Goal: Information Seeking & Learning: Learn about a topic

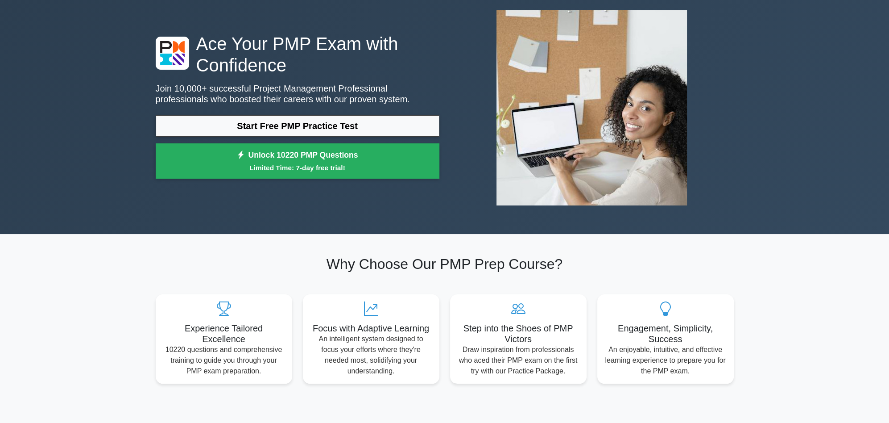
scroll to position [45, 0]
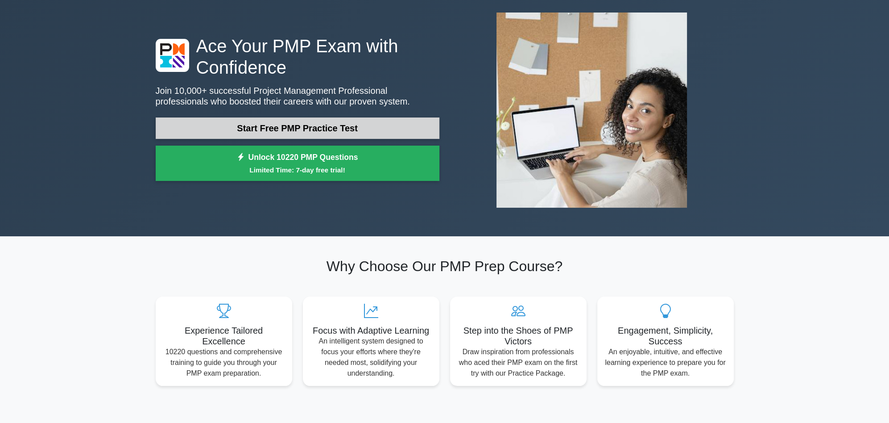
click at [384, 126] on link "Start Free PMP Practice Test" at bounding box center [298, 127] width 284 height 21
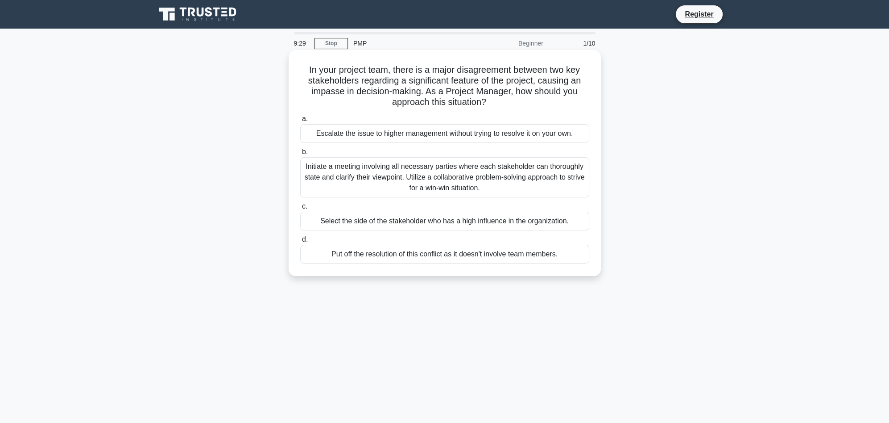
click at [398, 181] on div "Initiate a meeting involving all necessary parties where each stakeholder can t…" at bounding box center [444, 177] width 289 height 40
click at [300, 155] on input "b. Initiate a meeting involving all necessary parties where each stakeholder ca…" at bounding box center [300, 152] width 0 height 6
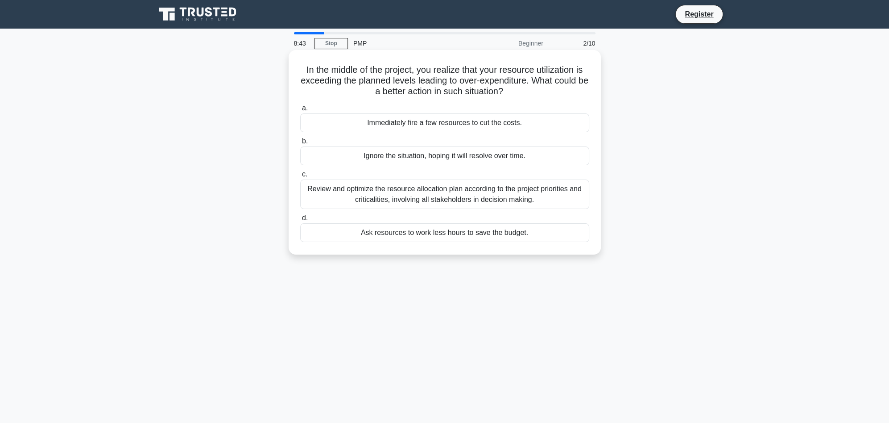
click at [509, 198] on div "Review and optimize the resource allocation plan according to the project prior…" at bounding box center [444, 193] width 289 height 29
click at [300, 177] on input "c. Review and optimize the resource allocation plan according to the project pr…" at bounding box center [300, 174] width 0 height 6
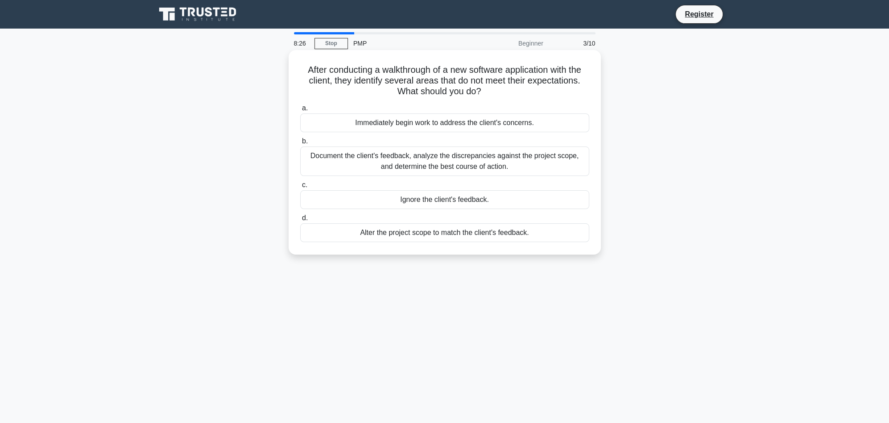
click at [427, 168] on div "Document the client's feedback, analyze the discrepancies against the project s…" at bounding box center [444, 160] width 289 height 29
click at [300, 144] on input "b. Document the client's feedback, analyze the discrepancies against the projec…" at bounding box center [300, 141] width 0 height 6
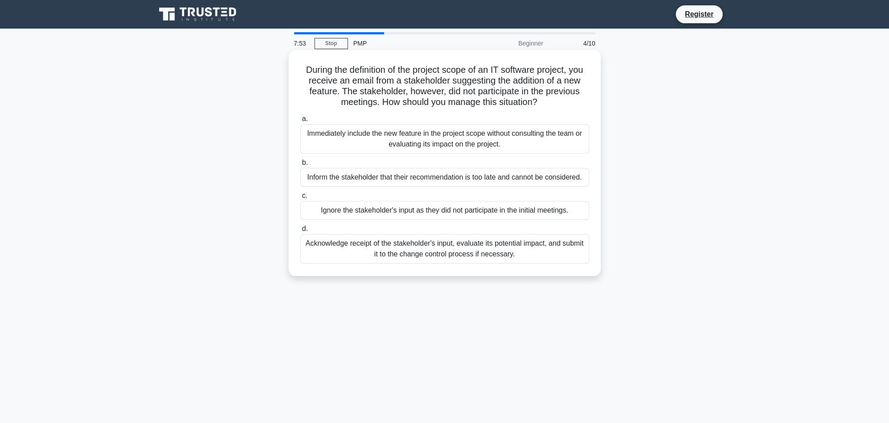
click at [458, 245] on div "Acknowledge receipt of the stakeholder's input, evaluate its potential impact, …" at bounding box center [444, 248] width 289 height 29
click at [300, 232] on input "d. Acknowledge receipt of the stakeholder's input, evaluate its potential impac…" at bounding box center [300, 229] width 0 height 6
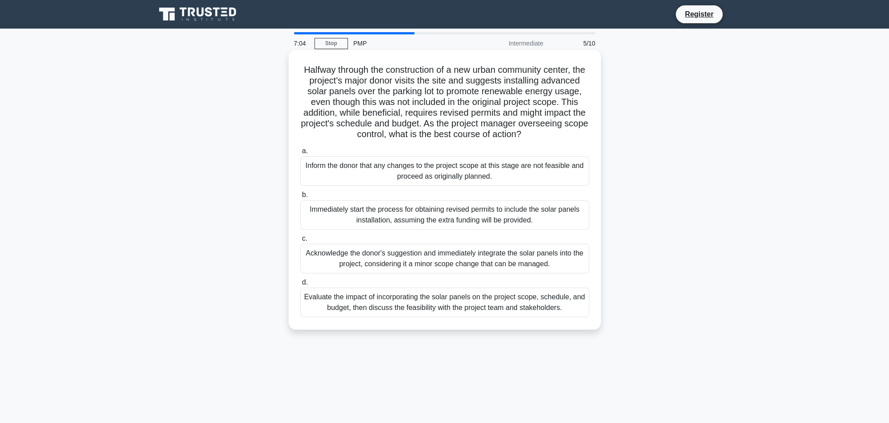
click at [448, 312] on div "Evaluate the impact of incorporating the solar panels on the project scope, sch…" at bounding box center [444, 301] width 289 height 29
click at [300, 285] on input "d. Evaluate the impact of incorporating the solar panels on the project scope, …" at bounding box center [300, 282] width 0 height 6
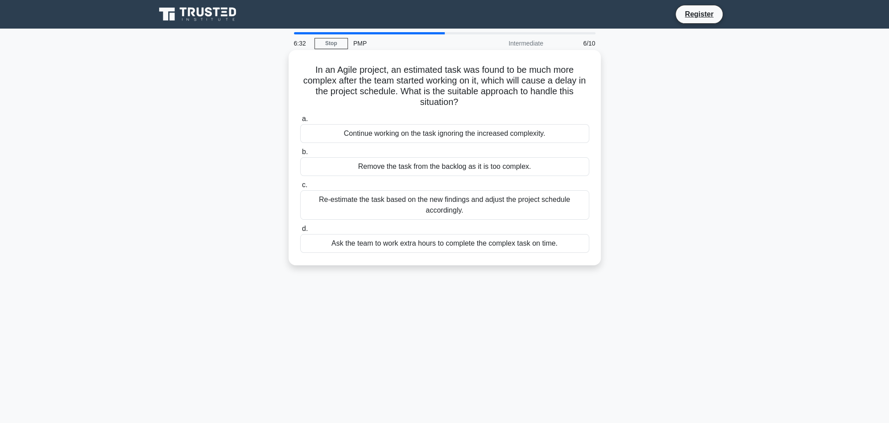
click at [428, 208] on div "Re-estimate the task based on the new findings and adjust the project schedule …" at bounding box center [444, 204] width 289 height 29
click at [300, 188] on input "c. Re-estimate the task based on the new findings and adjust the project schedu…" at bounding box center [300, 185] width 0 height 6
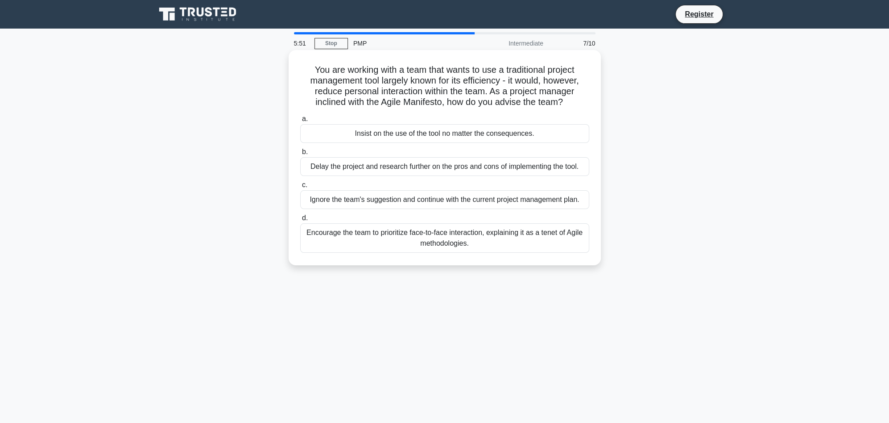
click at [450, 233] on div "Encourage the team to prioritize face-to-face interaction, explaining it as a t…" at bounding box center [444, 237] width 289 height 29
click at [300, 221] on input "d. Encourage the team to prioritize face-to-face interaction, explaining it as …" at bounding box center [300, 218] width 0 height 6
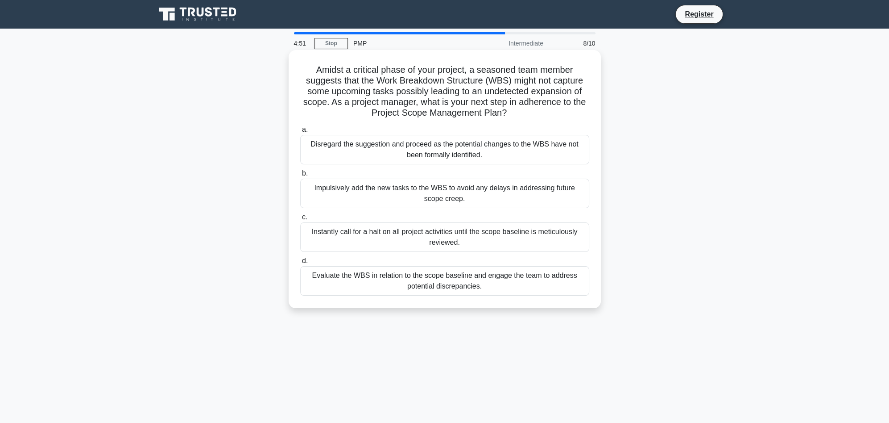
click at [458, 275] on div "Evaluate the WBS in relation to the scope baseline and engage the team to addre…" at bounding box center [444, 280] width 289 height 29
click at [300, 264] on input "d. Evaluate the WBS in relation to the scope baseline and engage the team to ad…" at bounding box center [300, 261] width 0 height 6
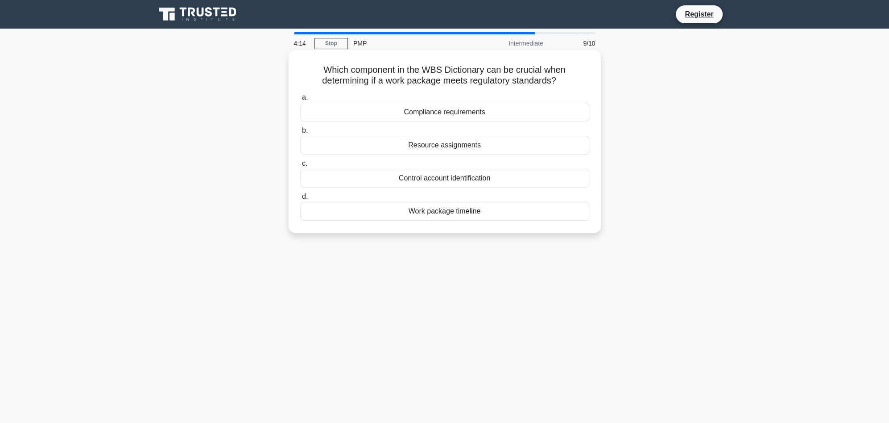
click at [448, 182] on div "Control account identification" at bounding box center [444, 178] width 289 height 19
click at [300, 166] on input "c. Control account identification" at bounding box center [300, 164] width 0 height 6
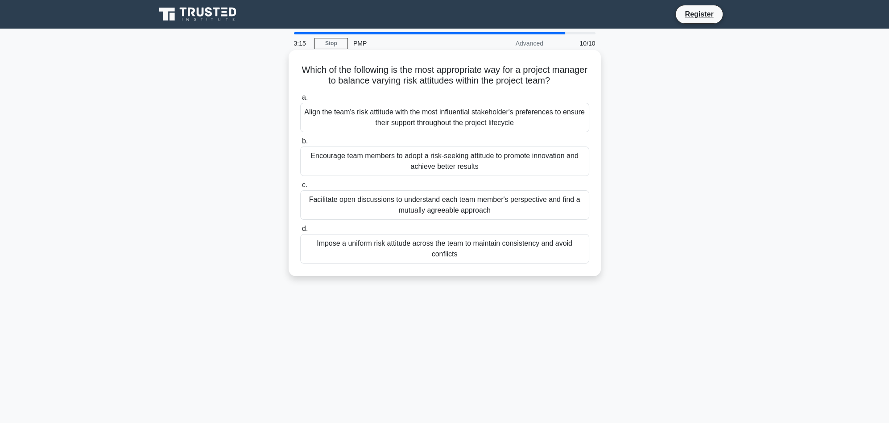
click at [464, 118] on div "Align the team's risk attitude with the most influential stakeholder's preferen…" at bounding box center [444, 117] width 289 height 29
click at [300, 100] on input "a. Align the team's risk attitude with the most influential stakeholder's prefe…" at bounding box center [300, 98] width 0 height 6
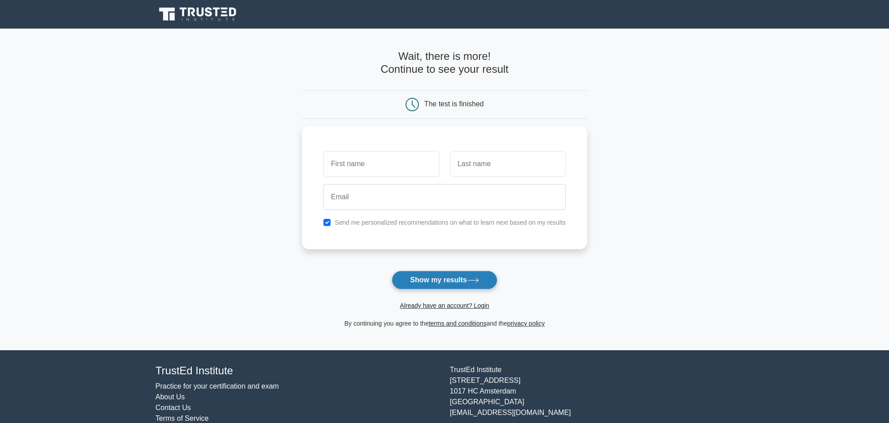
click at [460, 285] on button "Show my results" at bounding box center [444, 279] width 105 height 19
